Goal: Task Accomplishment & Management: Manage account settings

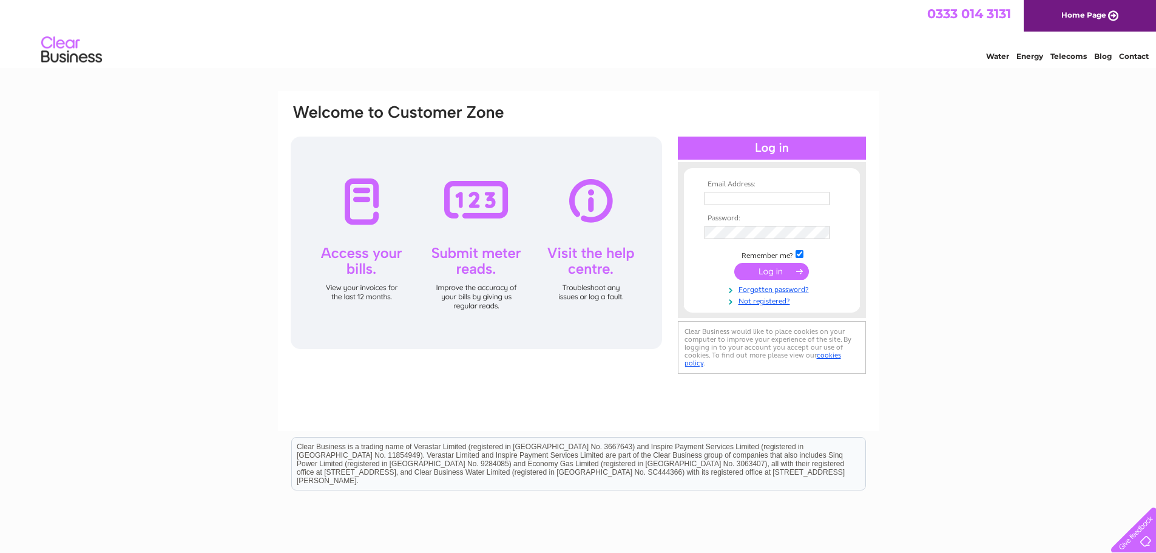
type input "Bestunsadradin92@gmail.com"
click at [757, 268] on input "submit" at bounding box center [771, 271] width 75 height 17
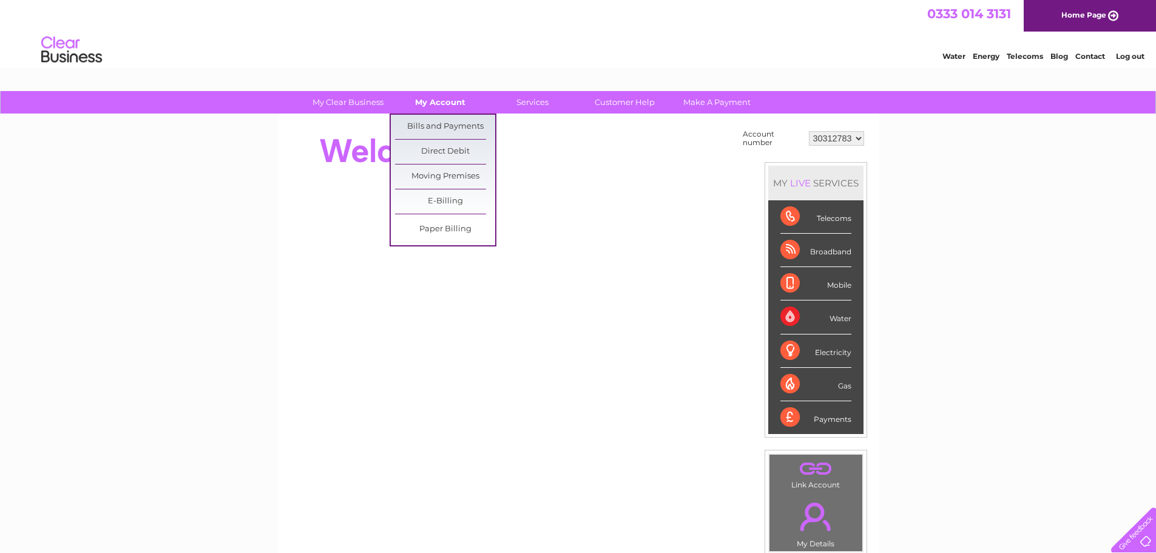
click at [437, 99] on link "My Account" at bounding box center [440, 102] width 100 height 22
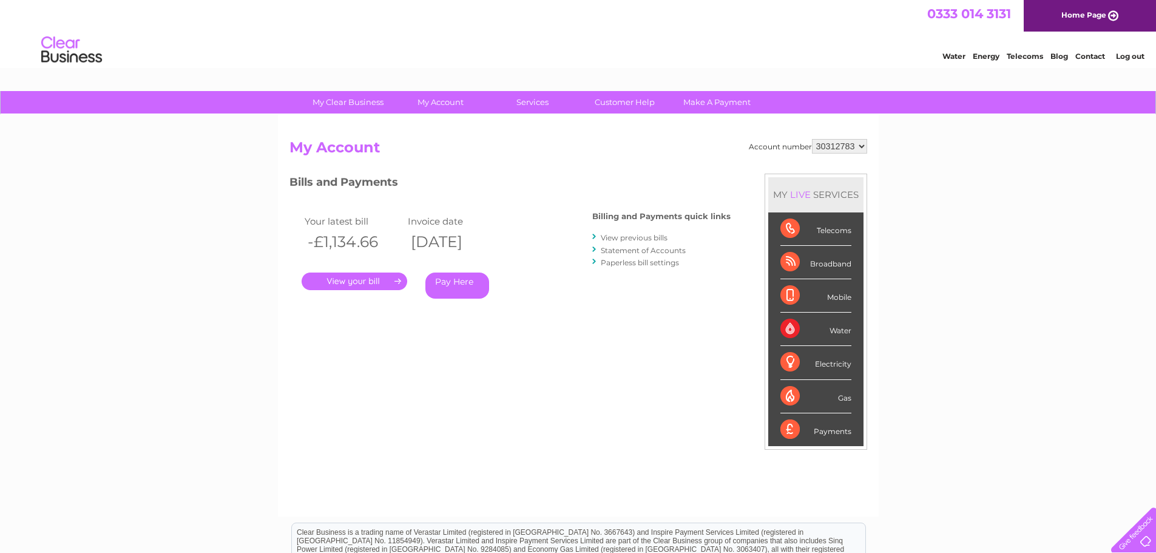
click at [314, 218] on td "Your latest bill" at bounding box center [353, 221] width 103 height 16
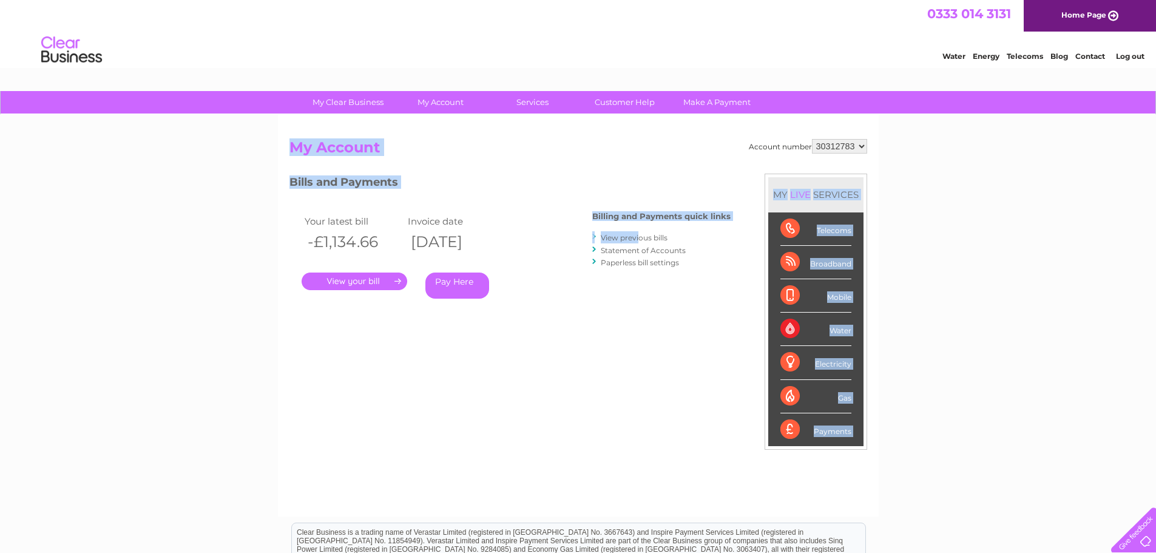
drag, startPoint x: 385, startPoint y: 152, endPoint x: 638, endPoint y: 238, distance: 267.6
click at [638, 238] on div "Account number 30312783 My Account MY LIVE SERVICES Telecoms Broadband Mobile W…" at bounding box center [578, 316] width 601 height 402
click at [638, 238] on link "View previous bills" at bounding box center [634, 237] width 67 height 9
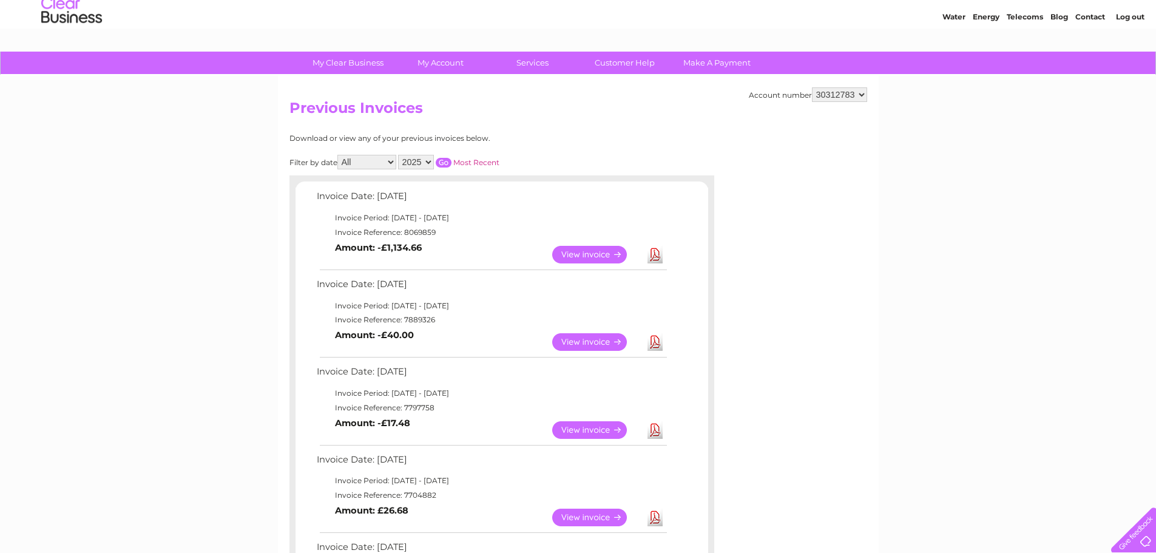
scroll to position [61, 0]
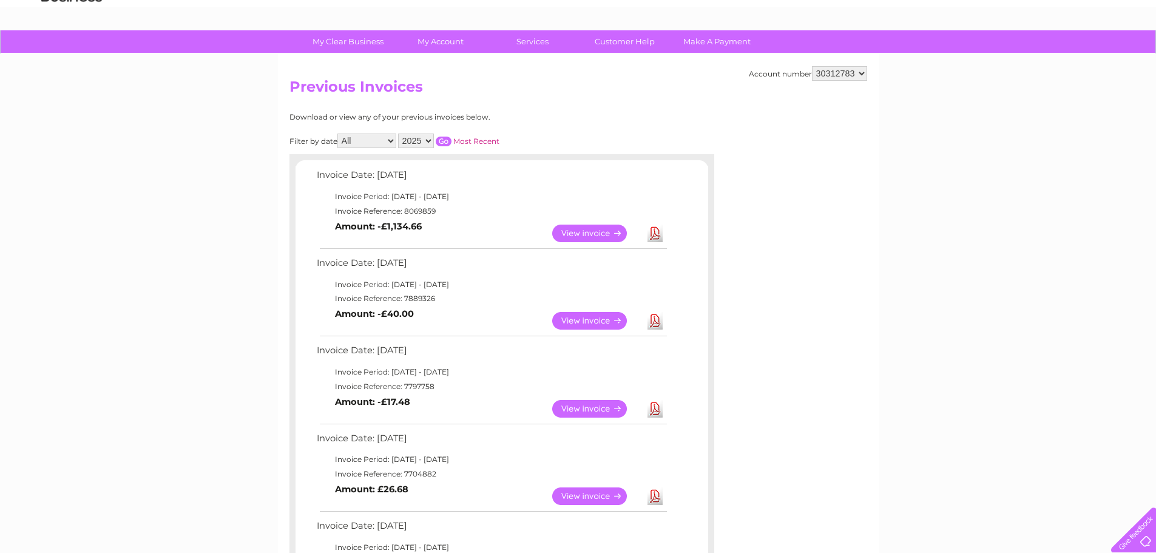
drag, startPoint x: 388, startPoint y: 300, endPoint x: 652, endPoint y: 393, distance: 280.1
click at [664, 402] on div "Invoice Date: [DATE] Invoice Period: [DATE] - [DATE] Invoice Reference: 8069859…" at bounding box center [501, 470] width 413 height 607
drag, startPoint x: 310, startPoint y: 174, endPoint x: 451, endPoint y: 220, distance: 148.1
click at [451, 220] on div "Invoice Date: [DATE] Invoice Period: [DATE] - [DATE] Invoice Reference: 8069859…" at bounding box center [501, 470] width 413 height 607
click at [428, 202] on td "Invoice Period: [DATE] - [DATE]" at bounding box center [491, 196] width 355 height 15
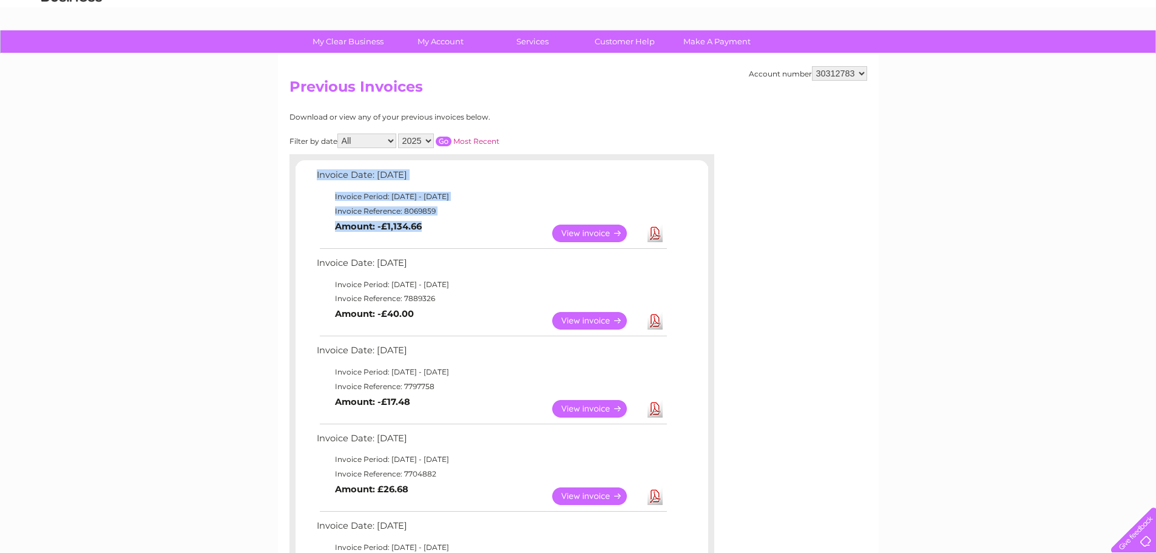
click at [391, 197] on td "Invoice Period: [DATE] - [DATE]" at bounding box center [491, 196] width 355 height 15
drag, startPoint x: 388, startPoint y: 197, endPoint x: 532, endPoint y: 197, distance: 144.4
click at [532, 197] on td "Invoice Period: [DATE] - [DATE]" at bounding box center [491, 196] width 355 height 15
drag, startPoint x: 309, startPoint y: 178, endPoint x: 471, endPoint y: 216, distance: 166.3
click at [471, 216] on div "Invoice Date: [DATE] Invoice Period: [DATE] - [DATE] Invoice Reference: 8069859…" at bounding box center [501, 470] width 413 height 607
